Goal: Find specific page/section: Find specific page/section

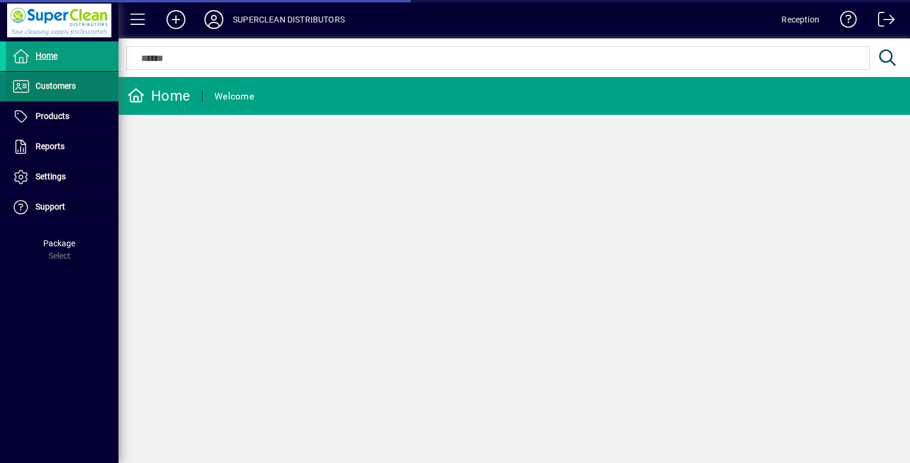
click at [58, 79] on span "Customers" at bounding box center [41, 86] width 70 height 14
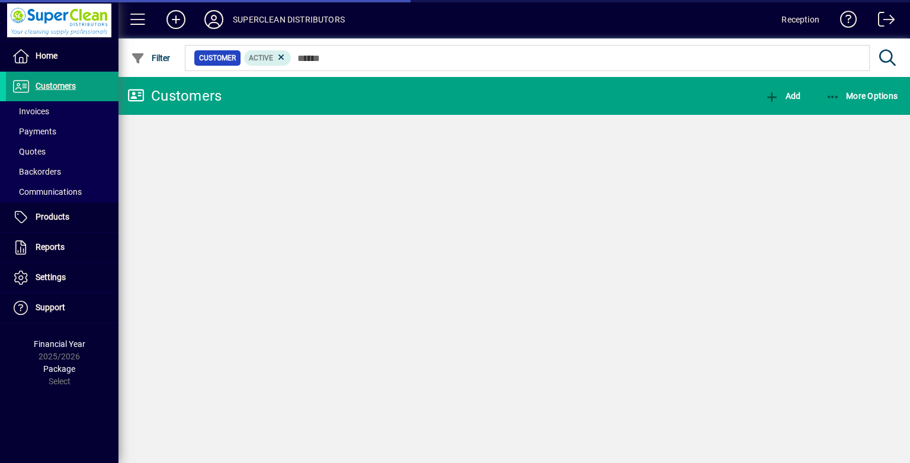
click at [43, 107] on span "Invoices" at bounding box center [30, 111] width 37 height 9
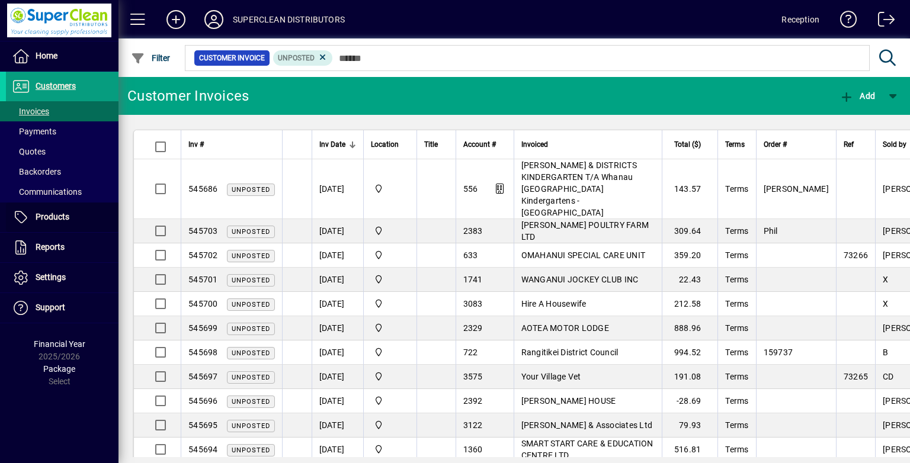
drag, startPoint x: 79, startPoint y: 217, endPoint x: 467, endPoint y: 72, distance: 414.2
click at [79, 218] on span at bounding box center [62, 217] width 113 height 28
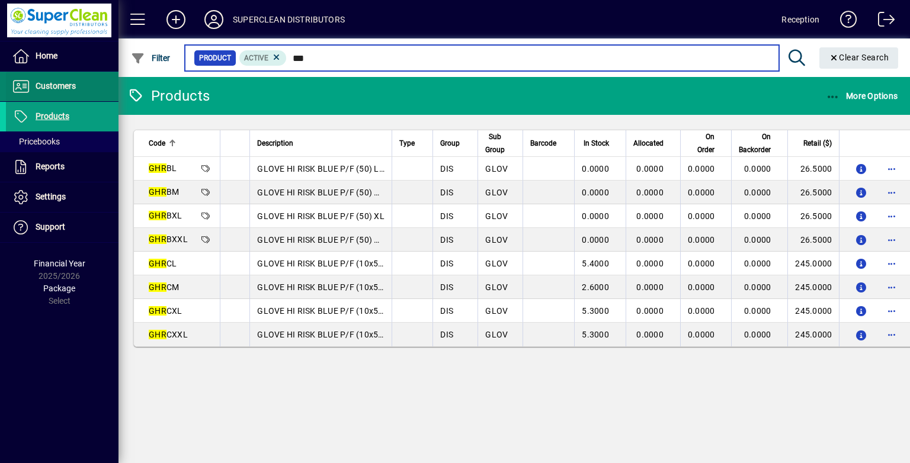
type input "***"
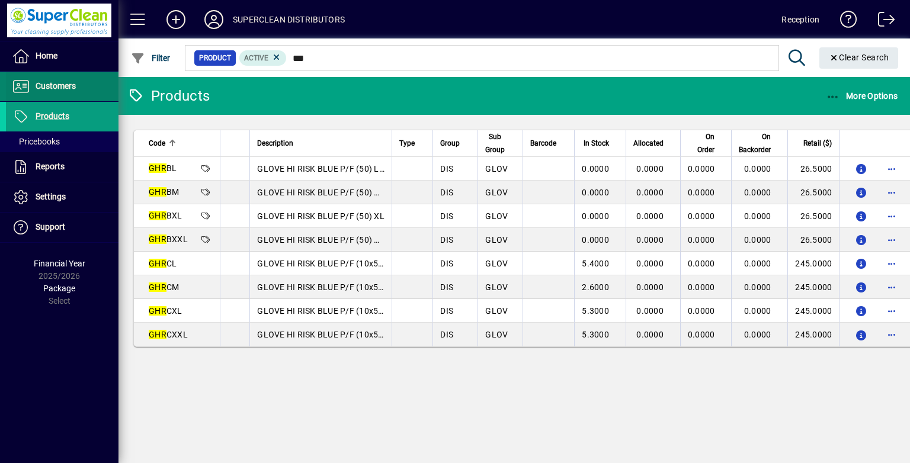
click at [90, 92] on span at bounding box center [62, 86] width 113 height 28
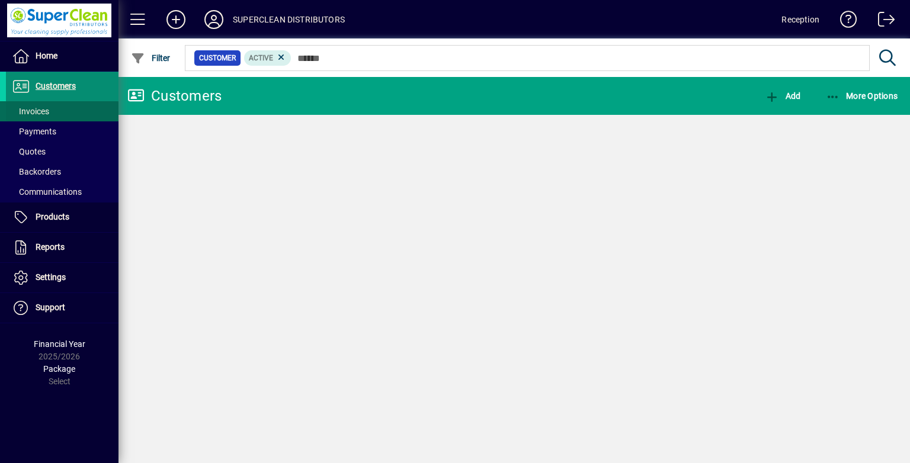
click at [66, 110] on span at bounding box center [62, 111] width 113 height 28
